Goal: Task Accomplishment & Management: Use online tool/utility

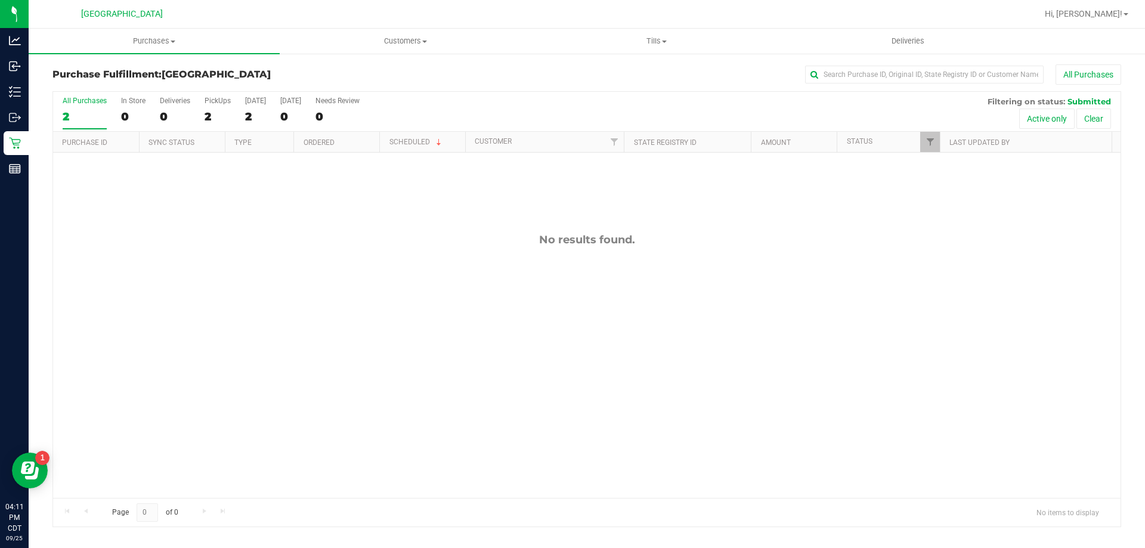
click at [370, 317] on div "No results found." at bounding box center [587, 366] width 1068 height 426
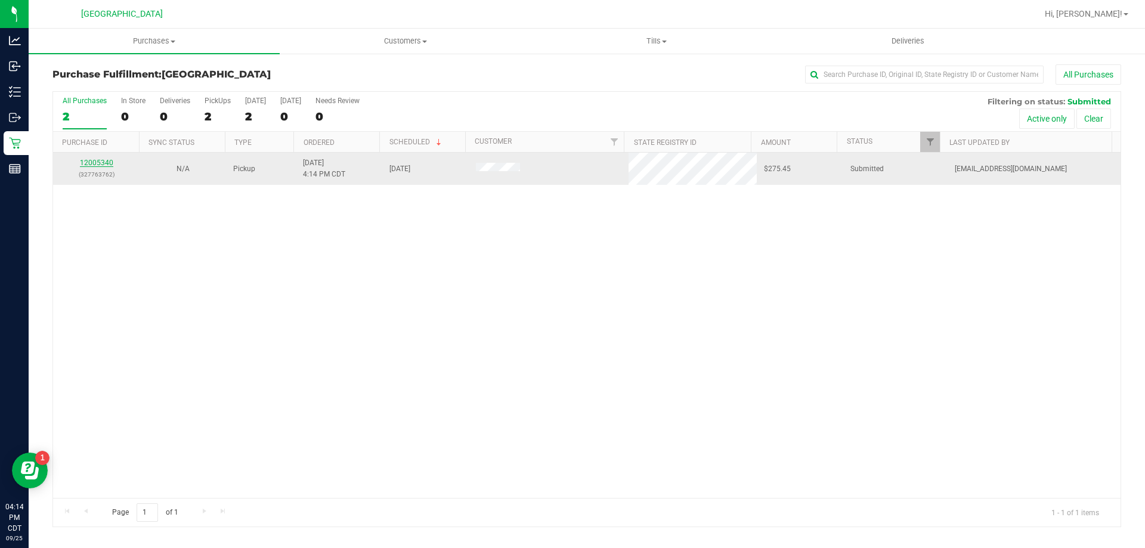
click at [96, 163] on link "12005340" at bounding box center [96, 163] width 33 height 8
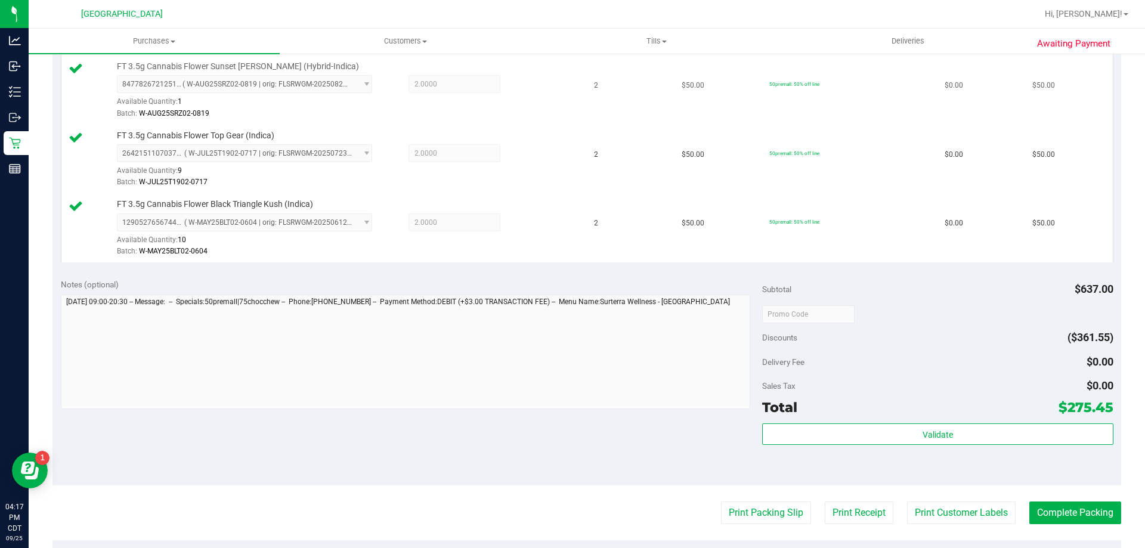
scroll to position [537, 0]
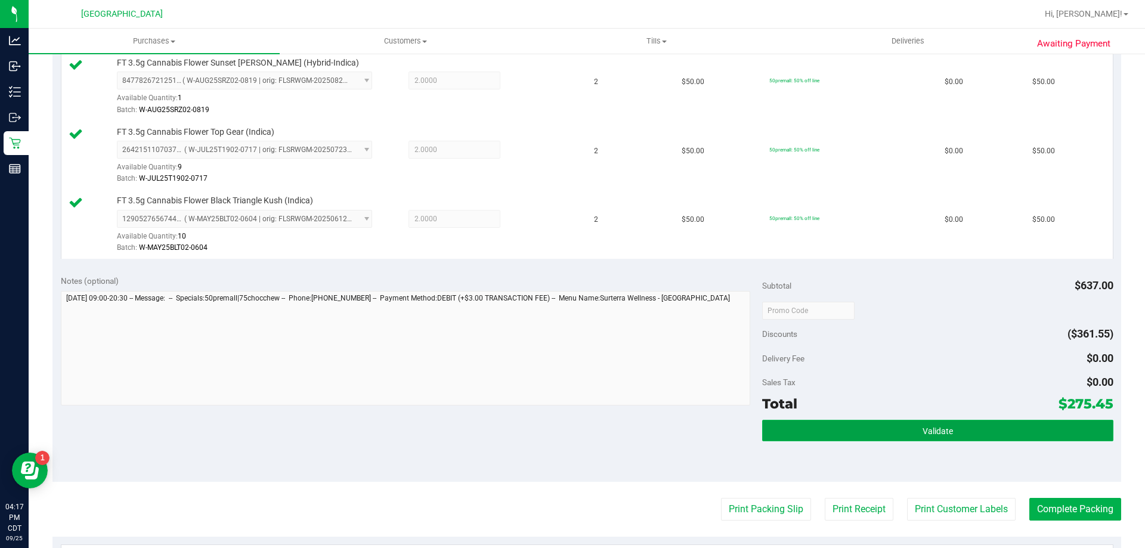
click at [1069, 425] on button "Validate" at bounding box center [937, 430] width 351 height 21
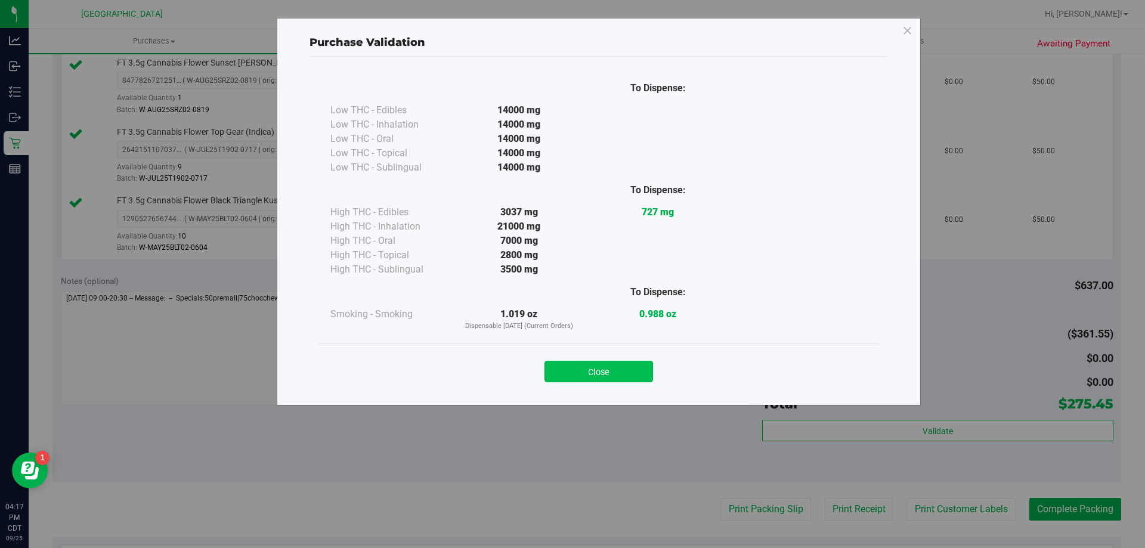
click at [641, 371] on button "Close" at bounding box center [599, 371] width 109 height 21
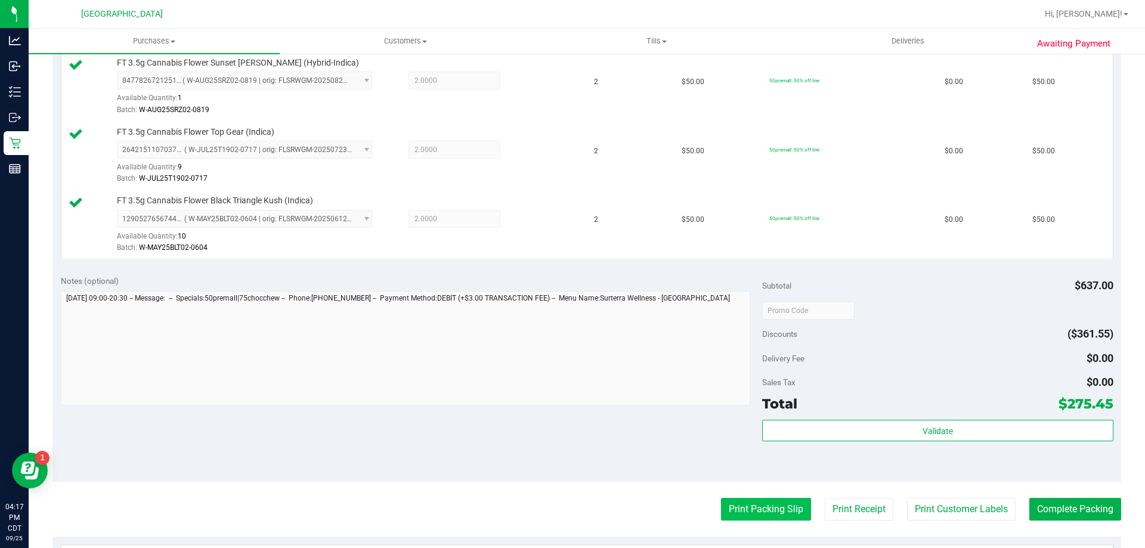
click at [788, 516] on button "Print Packing Slip" at bounding box center [766, 509] width 90 height 23
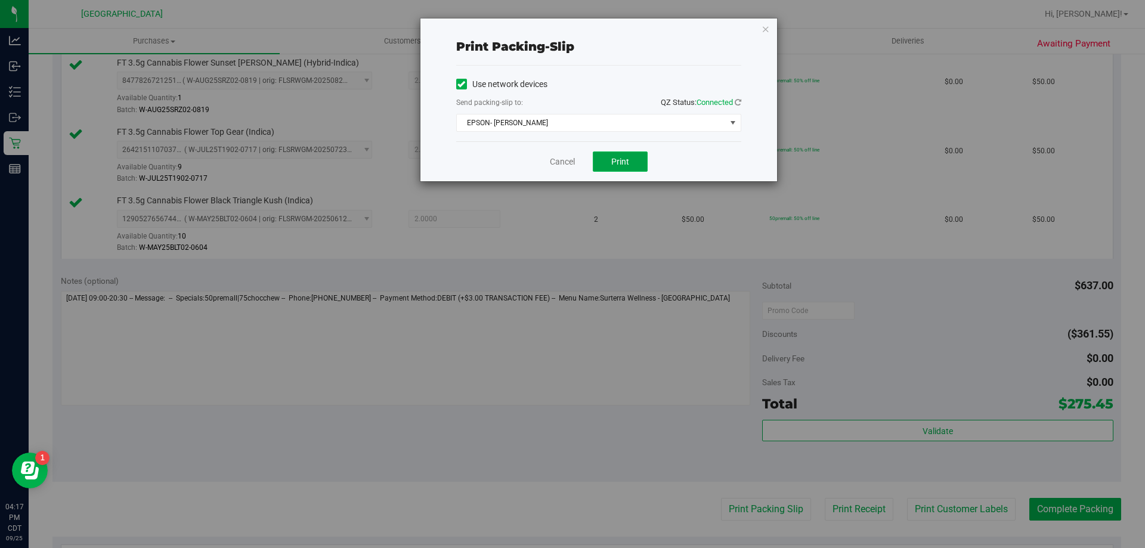
click at [621, 160] on span "Print" at bounding box center [620, 162] width 18 height 10
click at [562, 161] on link "Cancel" at bounding box center [562, 162] width 25 height 13
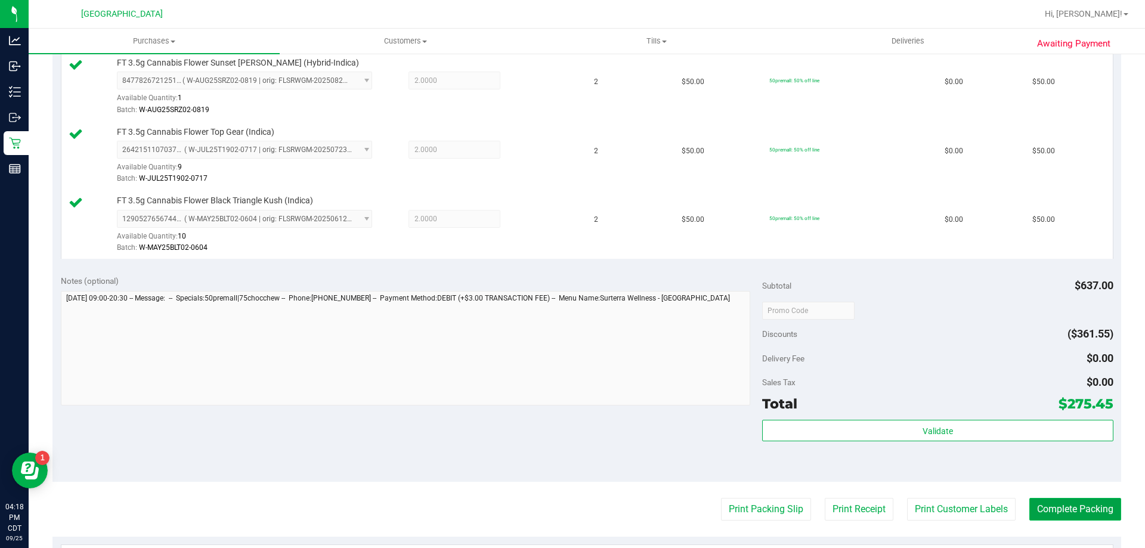
click at [1066, 506] on button "Complete Packing" at bounding box center [1075, 509] width 92 height 23
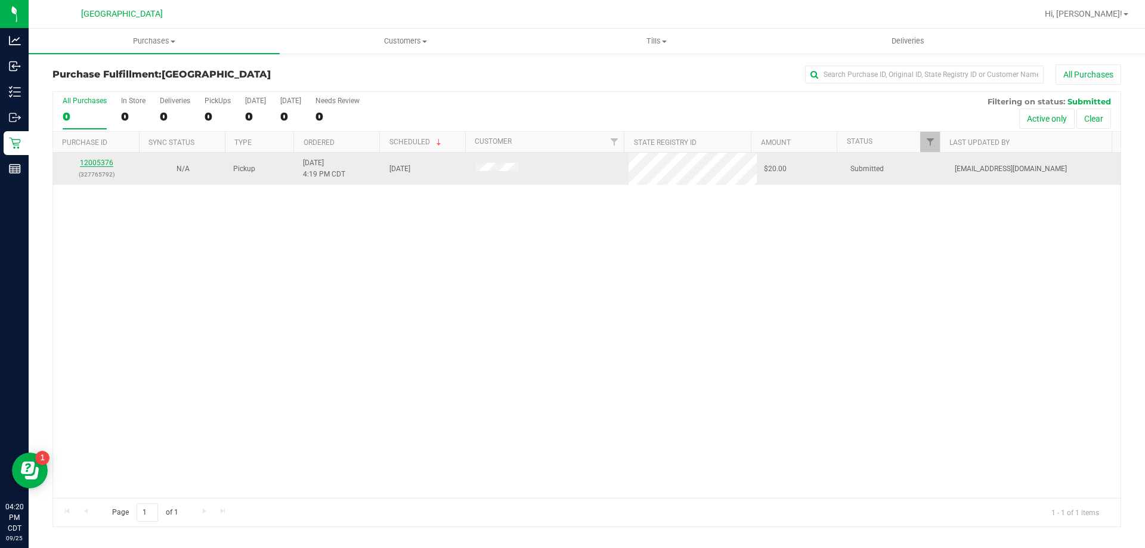
click at [89, 160] on link "12005376" at bounding box center [96, 163] width 33 height 8
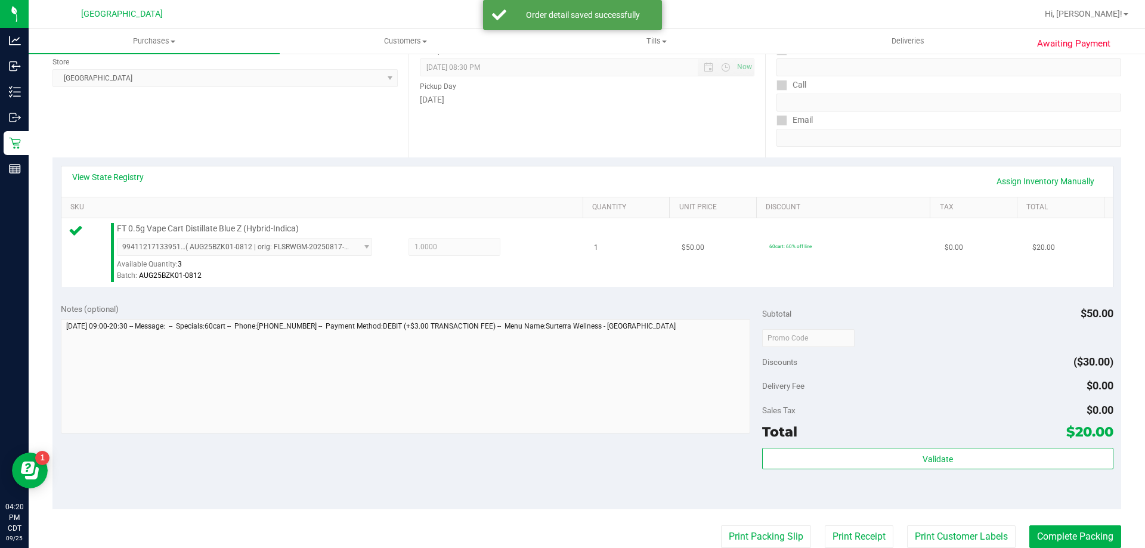
scroll to position [179, 0]
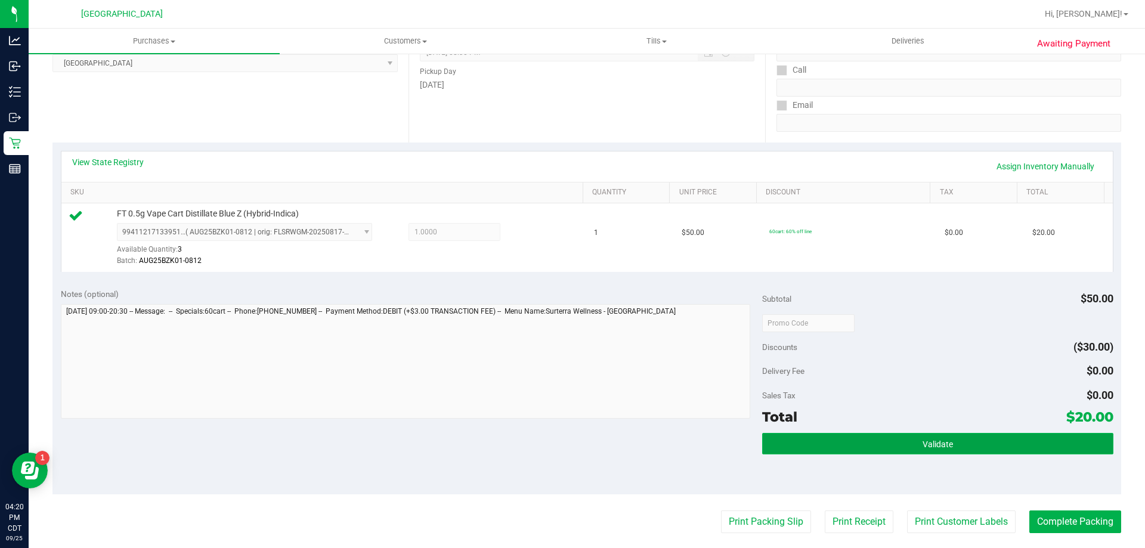
click at [913, 448] on button "Validate" at bounding box center [937, 443] width 351 height 21
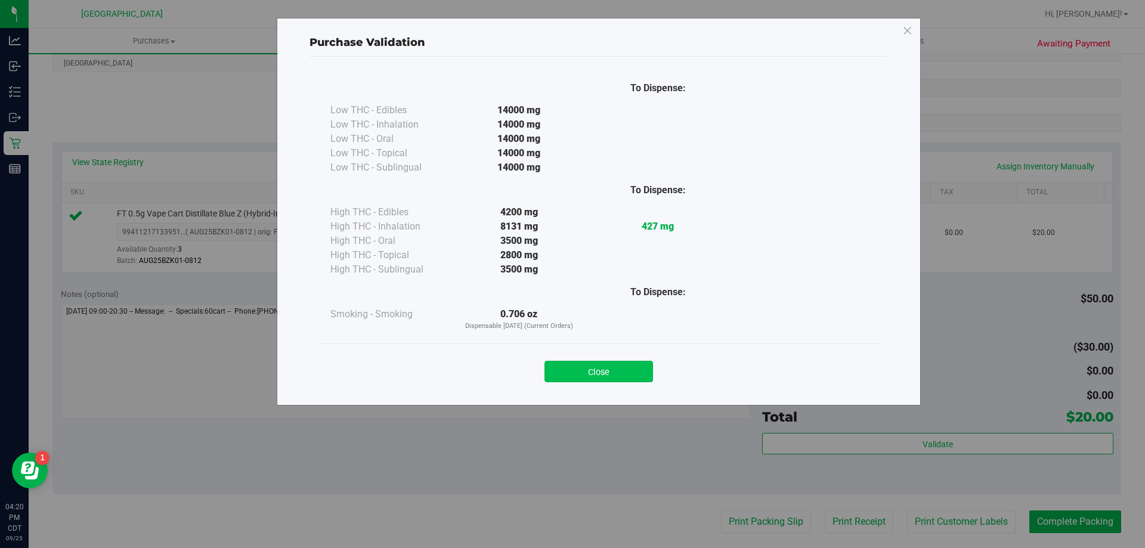
click at [627, 378] on button "Close" at bounding box center [599, 371] width 109 height 21
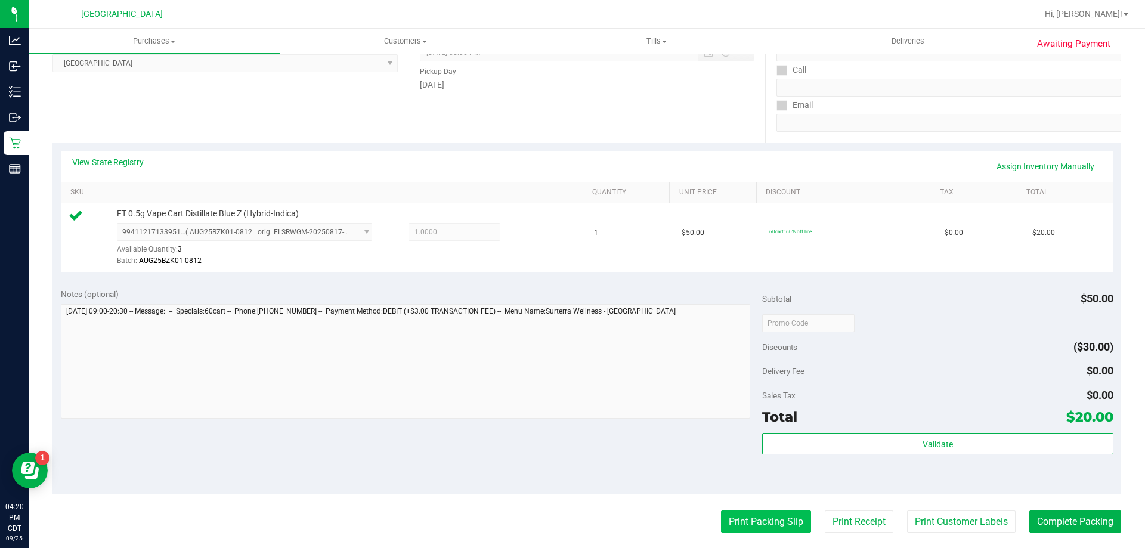
click at [767, 519] on button "Print Packing Slip" at bounding box center [766, 522] width 90 height 23
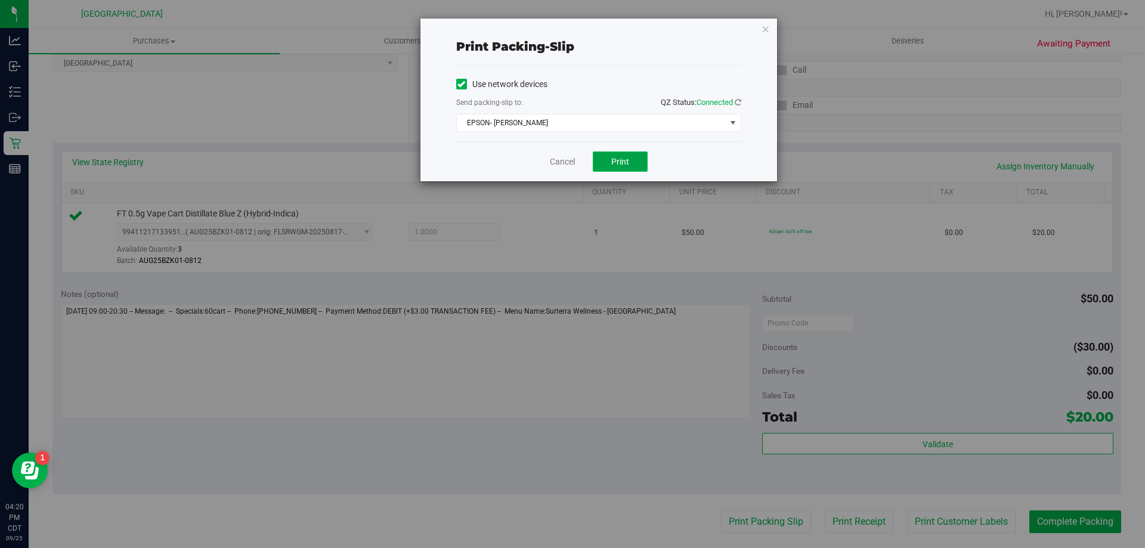
click at [623, 157] on span "Print" at bounding box center [620, 162] width 18 height 10
click at [562, 160] on link "Cancel" at bounding box center [562, 162] width 25 height 13
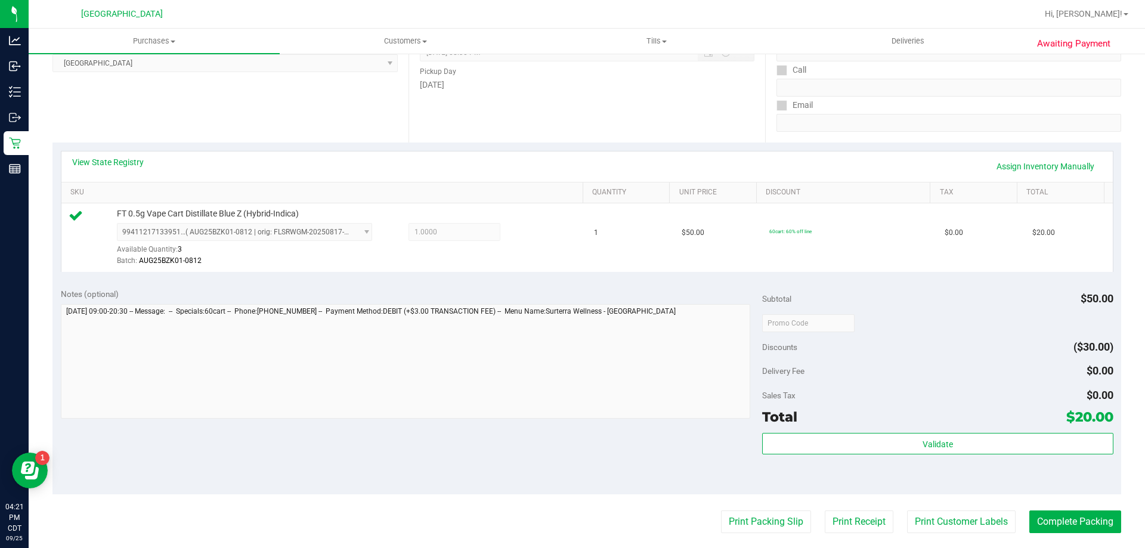
click at [1087, 539] on purchase-details "Back Edit Purchase Cancel Purchase View Profile # 12005376 BioTrack ID: - Submi…" at bounding box center [586, 328] width 1069 height 887
click at [1090, 522] on button "Complete Packing" at bounding box center [1075, 522] width 92 height 23
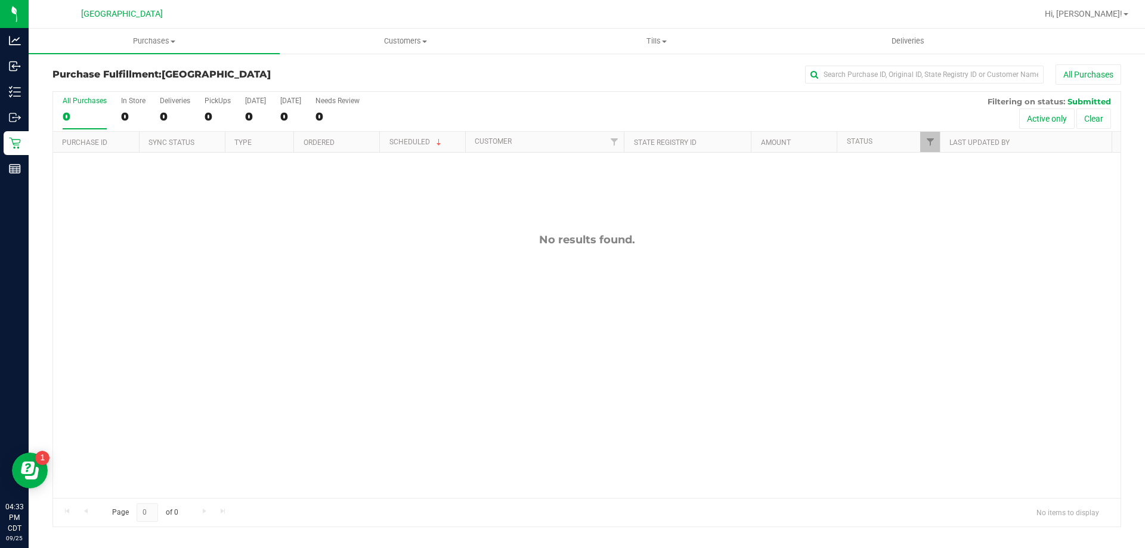
click at [669, 293] on div "No results found." at bounding box center [587, 366] width 1068 height 426
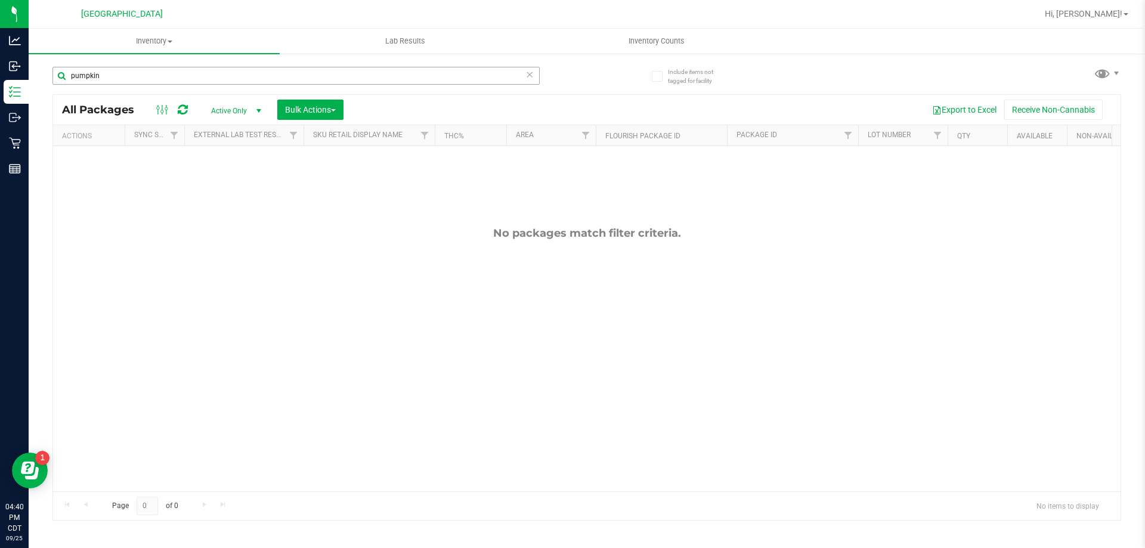
drag, startPoint x: 131, startPoint y: 64, endPoint x: 86, endPoint y: 73, distance: 46.1
click at [86, 73] on div "pumpkin" at bounding box center [319, 75] width 534 height 38
drag, startPoint x: 104, startPoint y: 80, endPoint x: 56, endPoint y: 76, distance: 48.4
click at [56, 76] on input "pumpkin" at bounding box center [295, 76] width 487 height 18
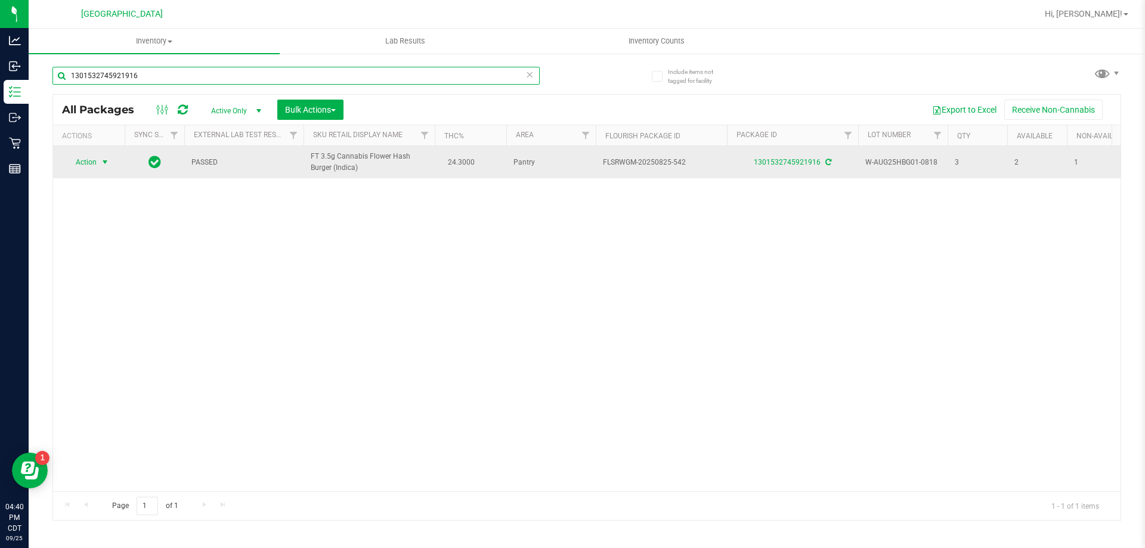
type input "1301532745921916"
click at [99, 159] on span "select" at bounding box center [105, 162] width 15 height 17
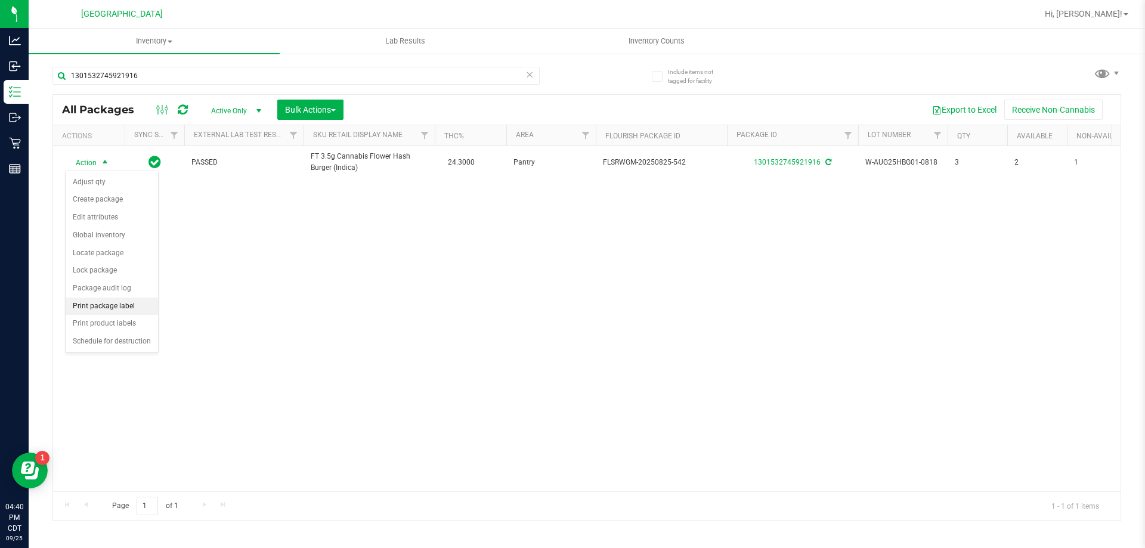
click at [116, 307] on li "Print package label" at bounding box center [112, 307] width 92 height 18
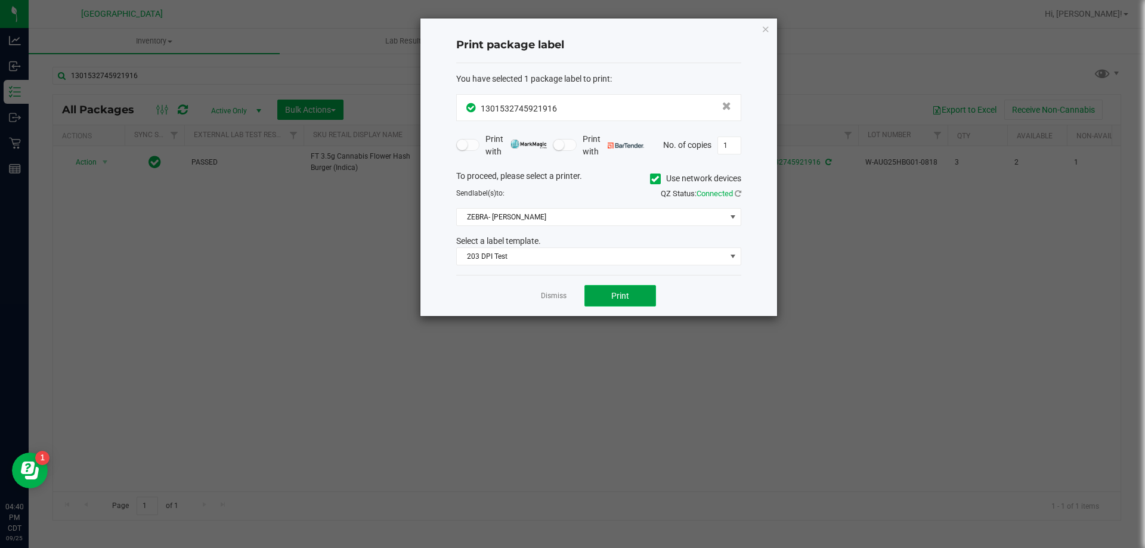
click at [617, 292] on span "Print" at bounding box center [620, 296] width 18 height 10
click at [616, 292] on span "Print" at bounding box center [620, 296] width 18 height 10
click at [554, 298] on link "Dismiss" at bounding box center [554, 296] width 26 height 10
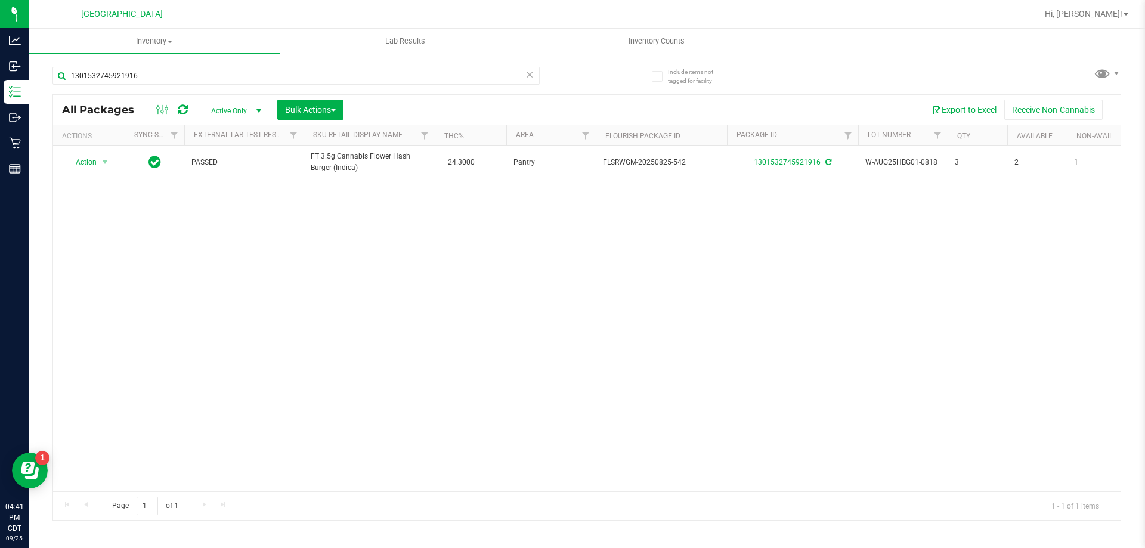
click at [531, 71] on icon at bounding box center [529, 74] width 8 height 14
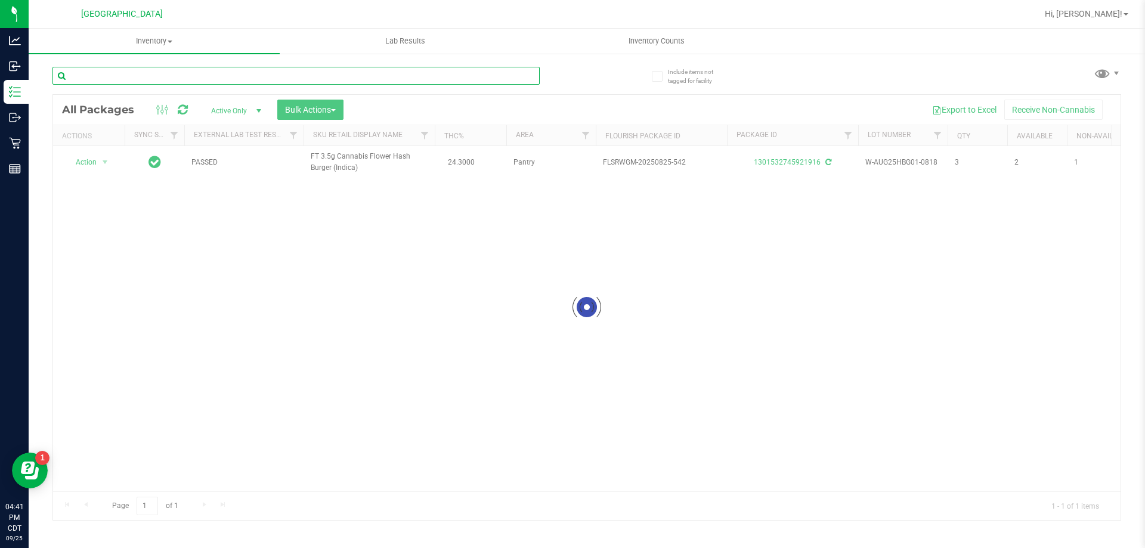
click at [509, 73] on input "text" at bounding box center [295, 76] width 487 height 18
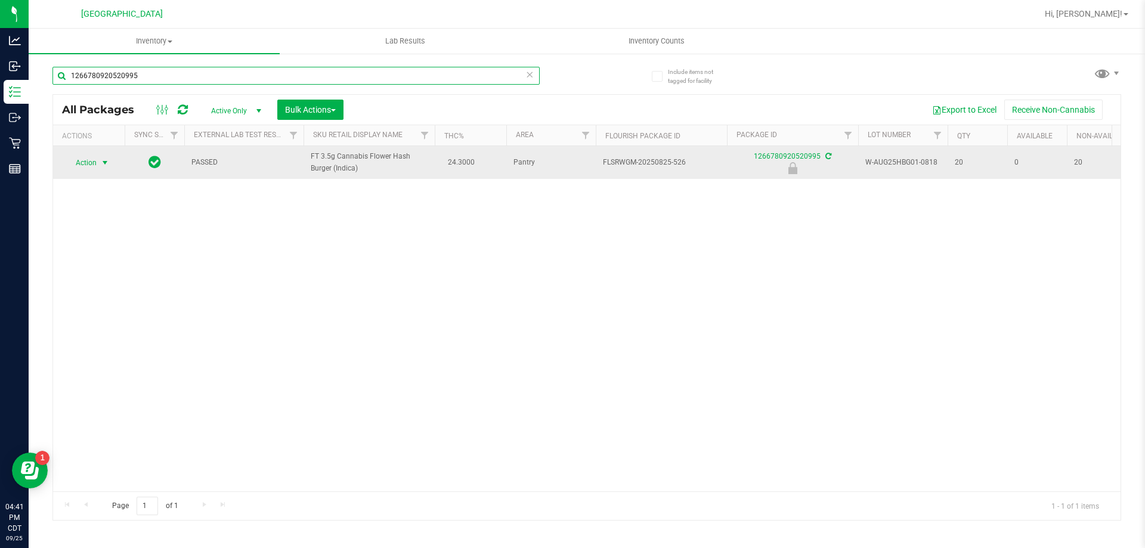
type input "1266780920520995"
click at [100, 161] on span "select" at bounding box center [105, 163] width 10 height 10
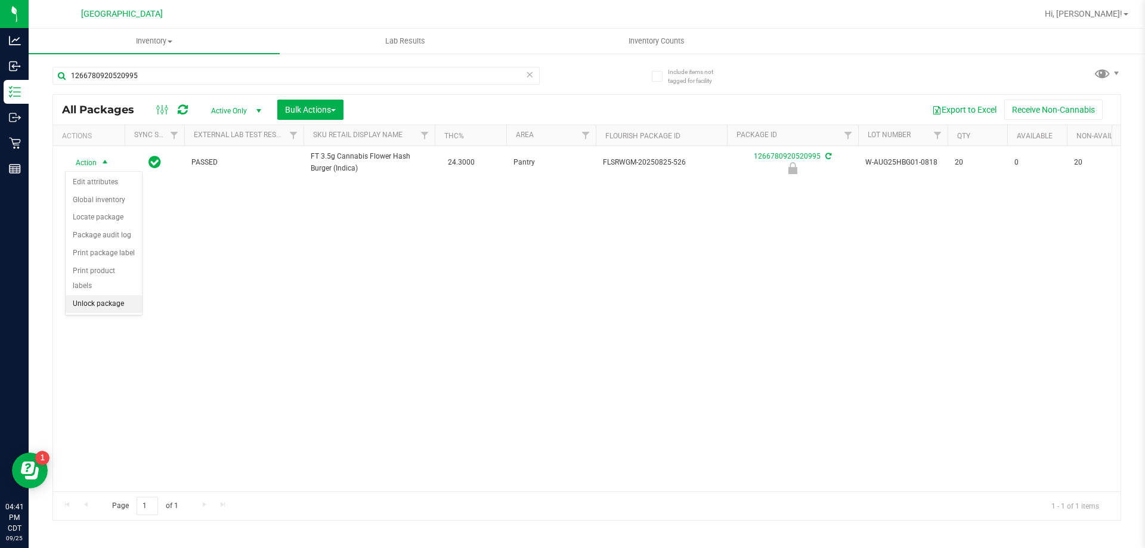
click at [96, 295] on li "Unlock package" at bounding box center [104, 304] width 76 height 18
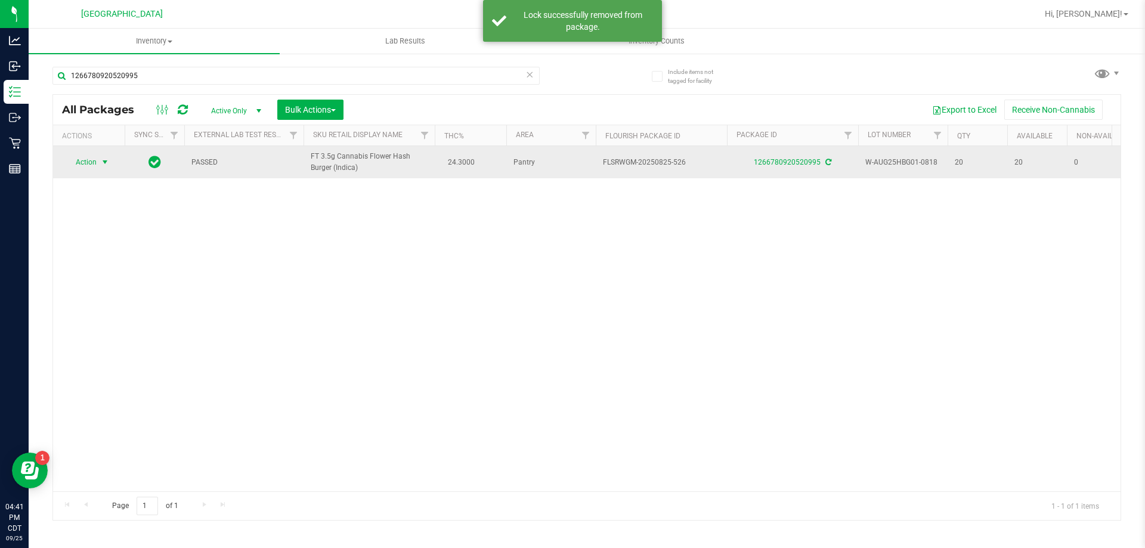
click at [85, 162] on span "Action" at bounding box center [81, 162] width 32 height 17
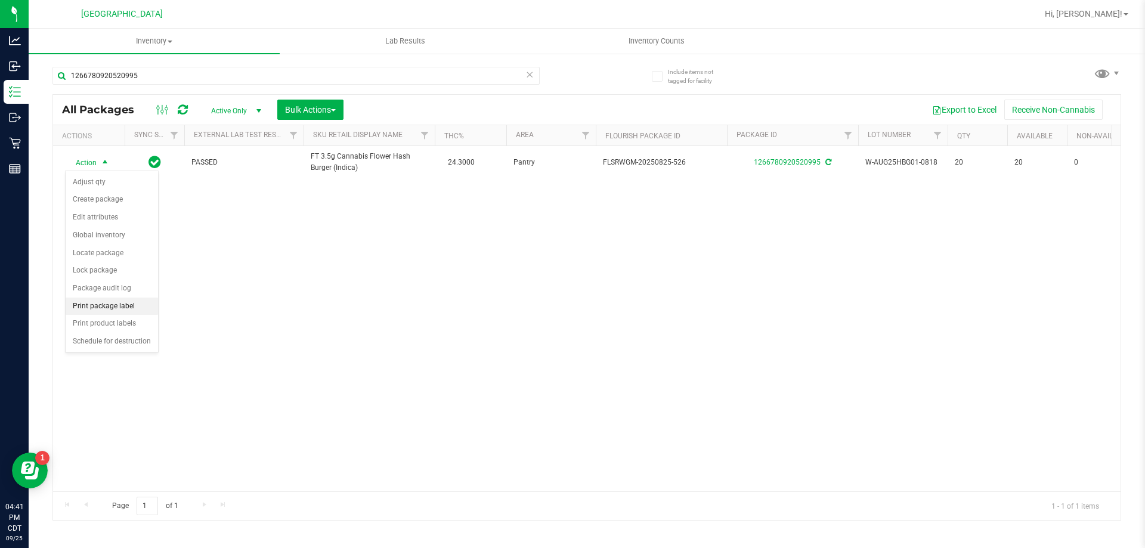
click at [133, 307] on li "Print package label" at bounding box center [112, 307] width 92 height 18
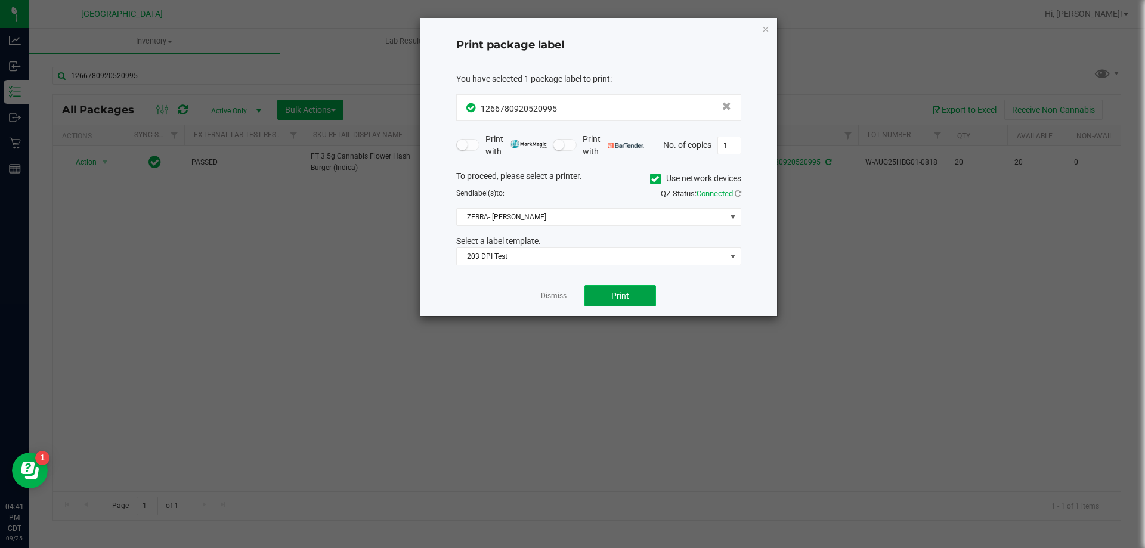
click at [629, 297] on span "Print" at bounding box center [620, 296] width 18 height 10
